Goal: Task Accomplishment & Management: Manage account settings

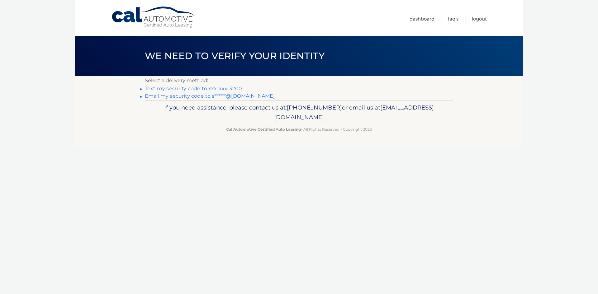
click at [192, 90] on link "Text my security code to xxx-xxx-3200" at bounding box center [193, 89] width 97 height 6
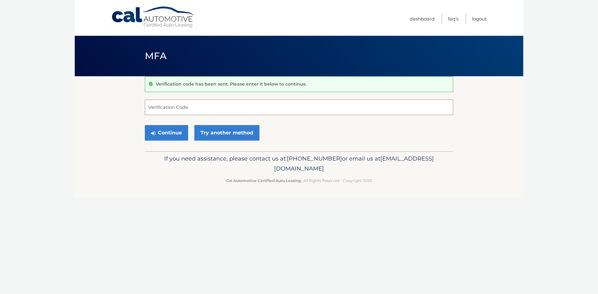
click at [200, 110] on input "Verification Code" at bounding box center [299, 108] width 308 height 16
click at [197, 113] on input "Verification Code" at bounding box center [299, 108] width 308 height 16
click at [197, 109] on input "Verification Code" at bounding box center [299, 108] width 308 height 16
type input "250366"
click at [175, 131] on button "Continue" at bounding box center [166, 133] width 43 height 16
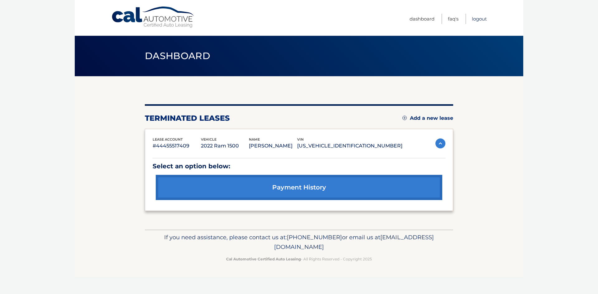
click at [479, 19] on link "Logout" at bounding box center [479, 19] width 15 height 10
